Goal: Information Seeking & Learning: Learn about a topic

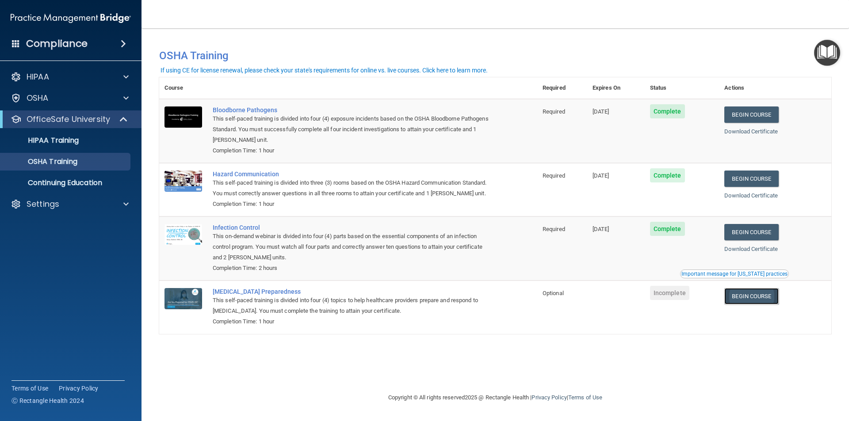
click at [762, 301] on link "Begin Course" at bounding box center [751, 296] width 54 height 16
